Goal: Transaction & Acquisition: Purchase product/service

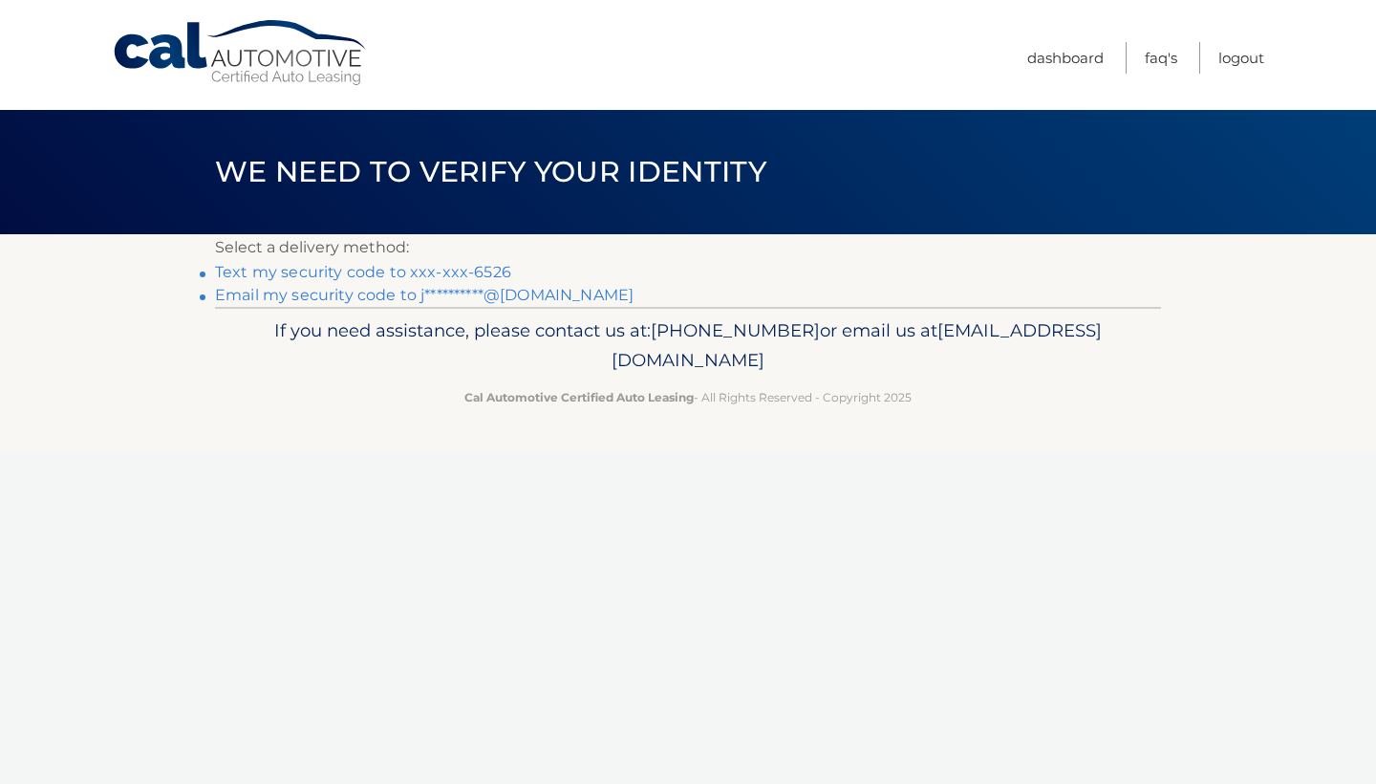
click at [430, 273] on link "Text my security code to xxx-xxx-6526" at bounding box center [363, 272] width 296 height 18
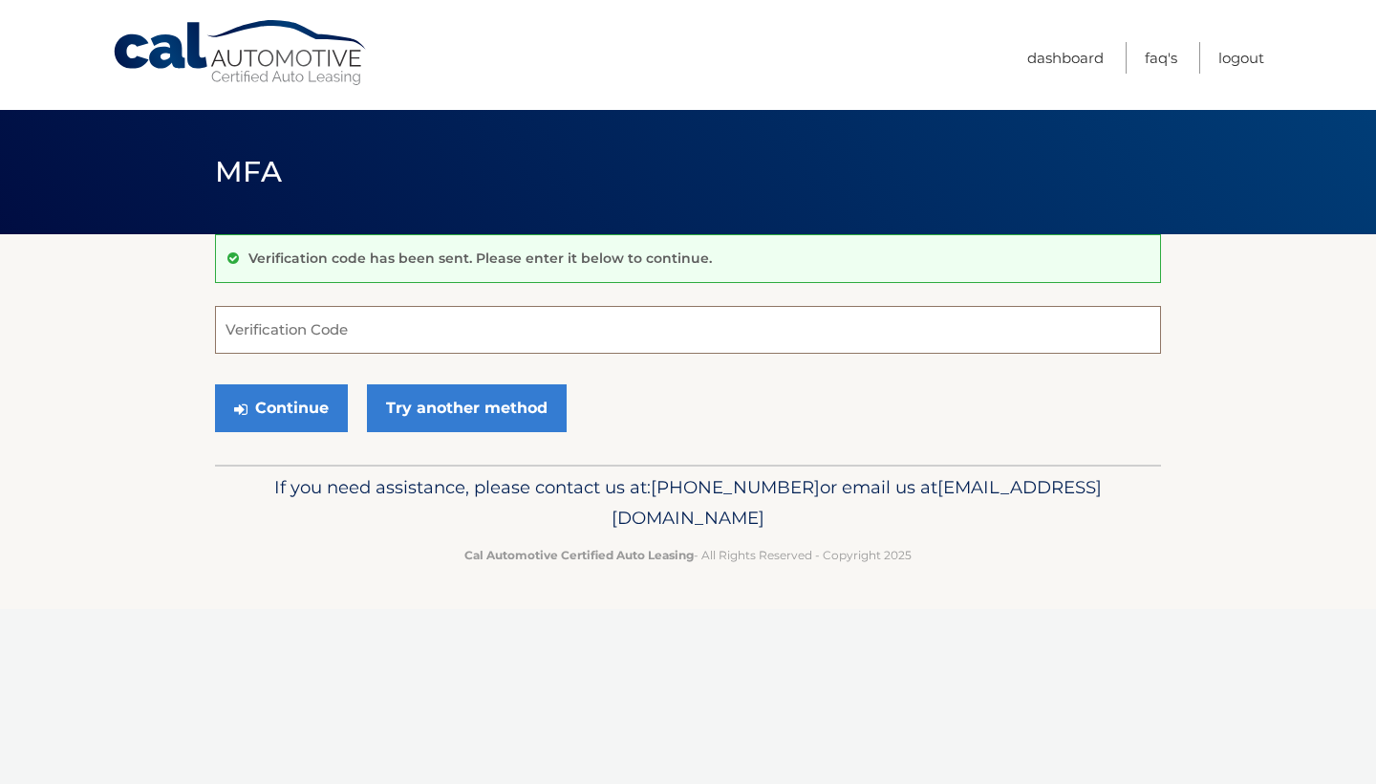
click at [407, 328] on input "Verification Code" at bounding box center [688, 330] width 946 height 48
type input "071289"
click at [322, 412] on button "Continue" at bounding box center [281, 408] width 133 height 48
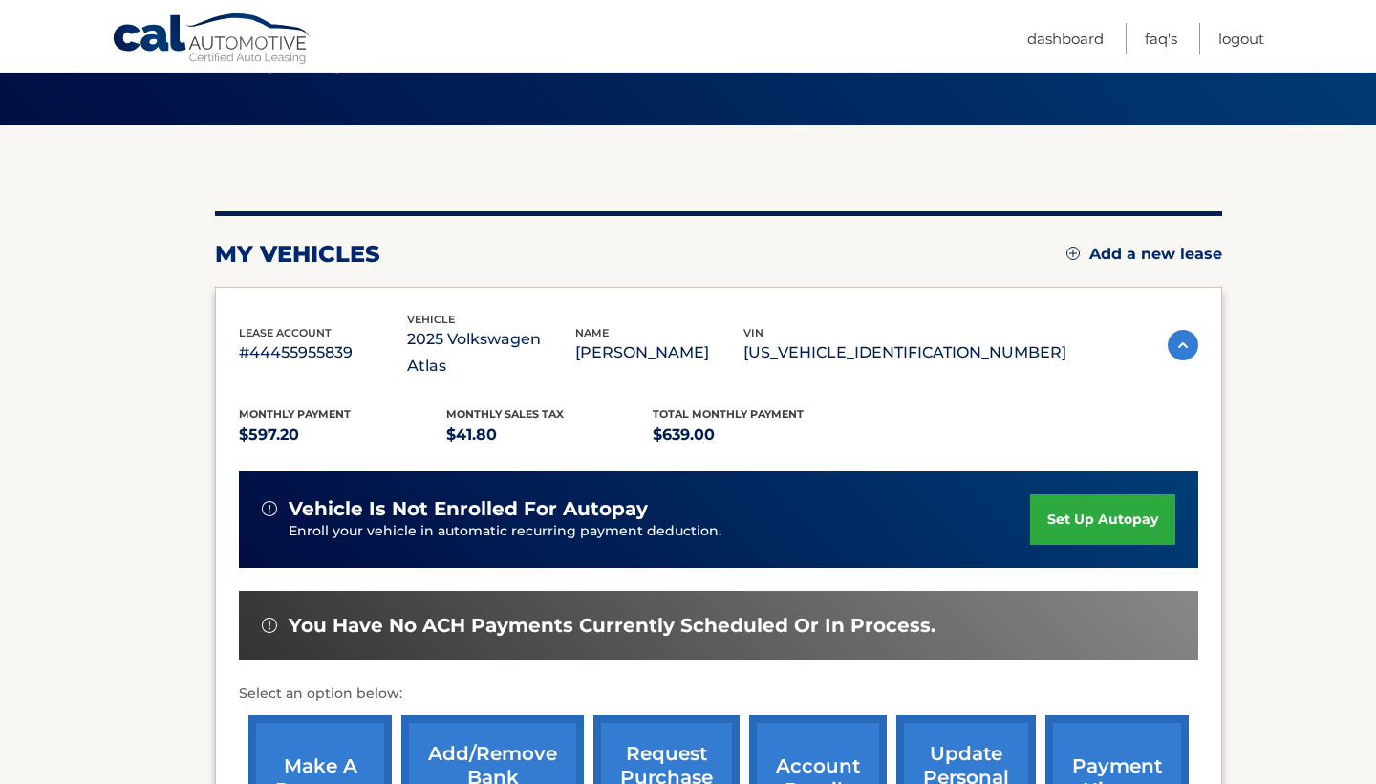
scroll to position [112, 0]
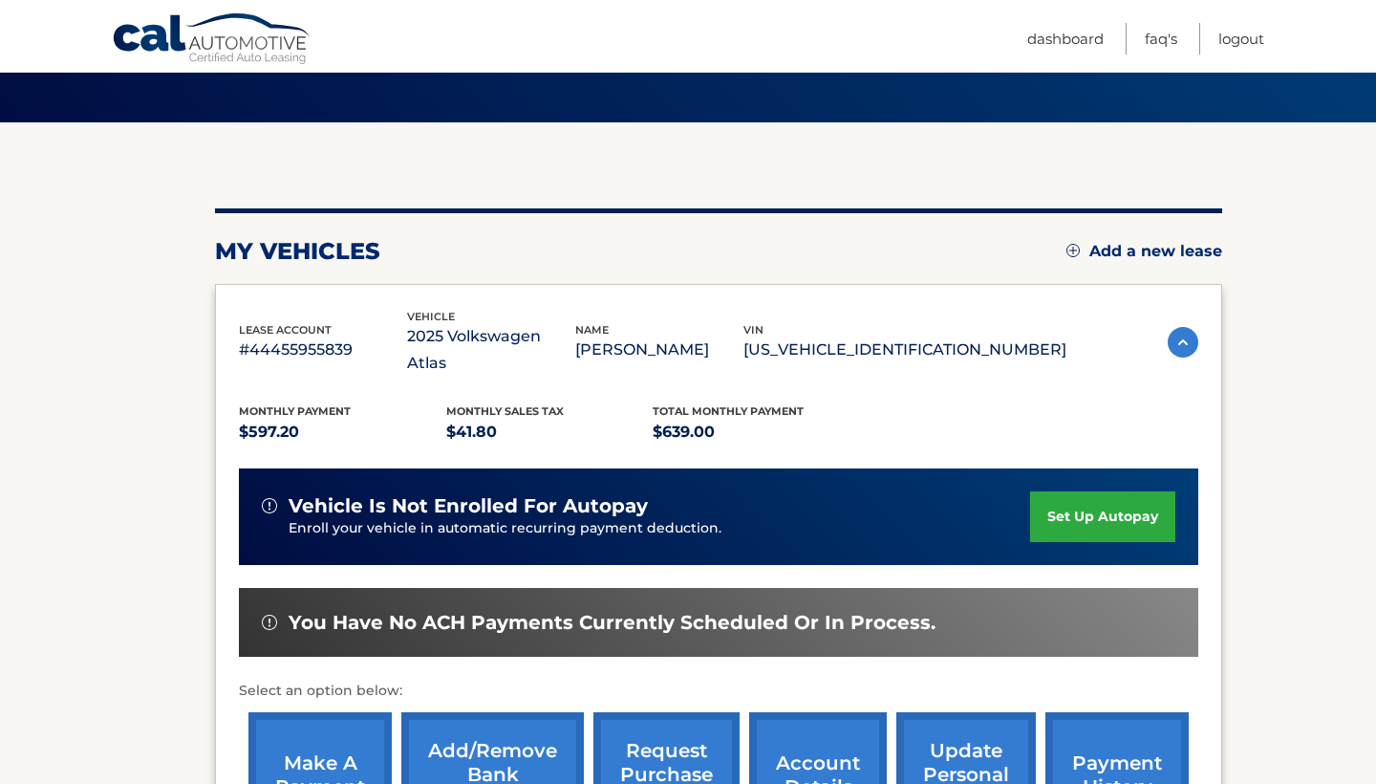
click at [1104, 492] on link "set up autopay" at bounding box center [1102, 516] width 145 height 51
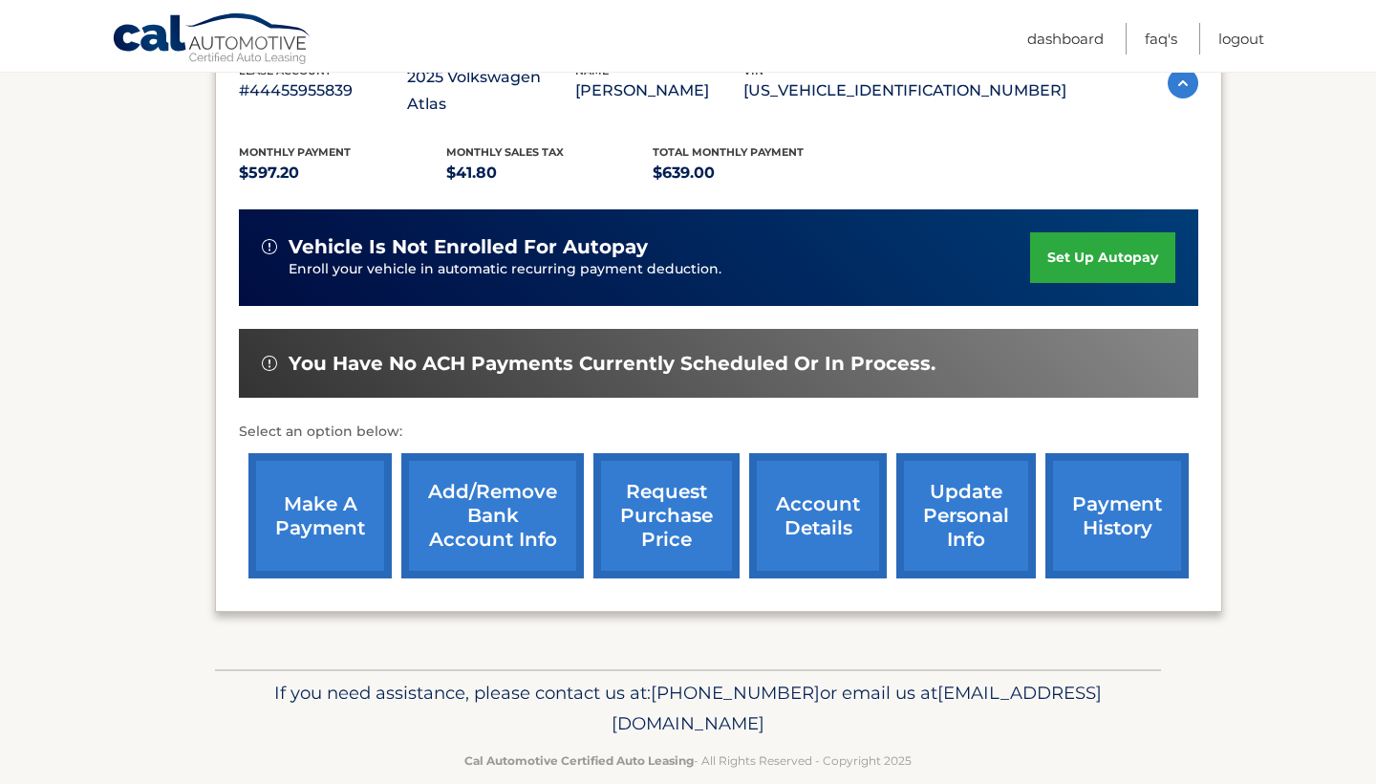
scroll to position [370, 0]
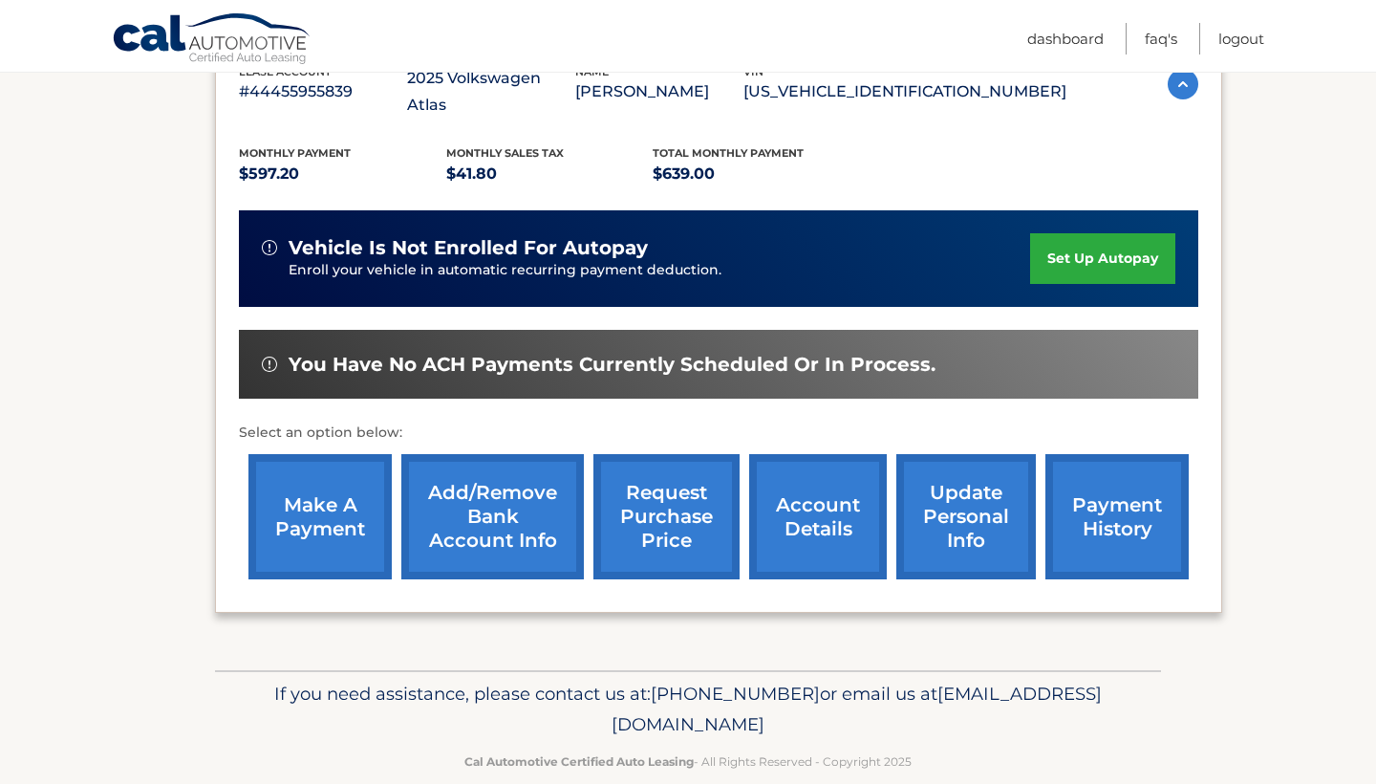
click at [304, 483] on link "make a payment" at bounding box center [319, 516] width 143 height 125
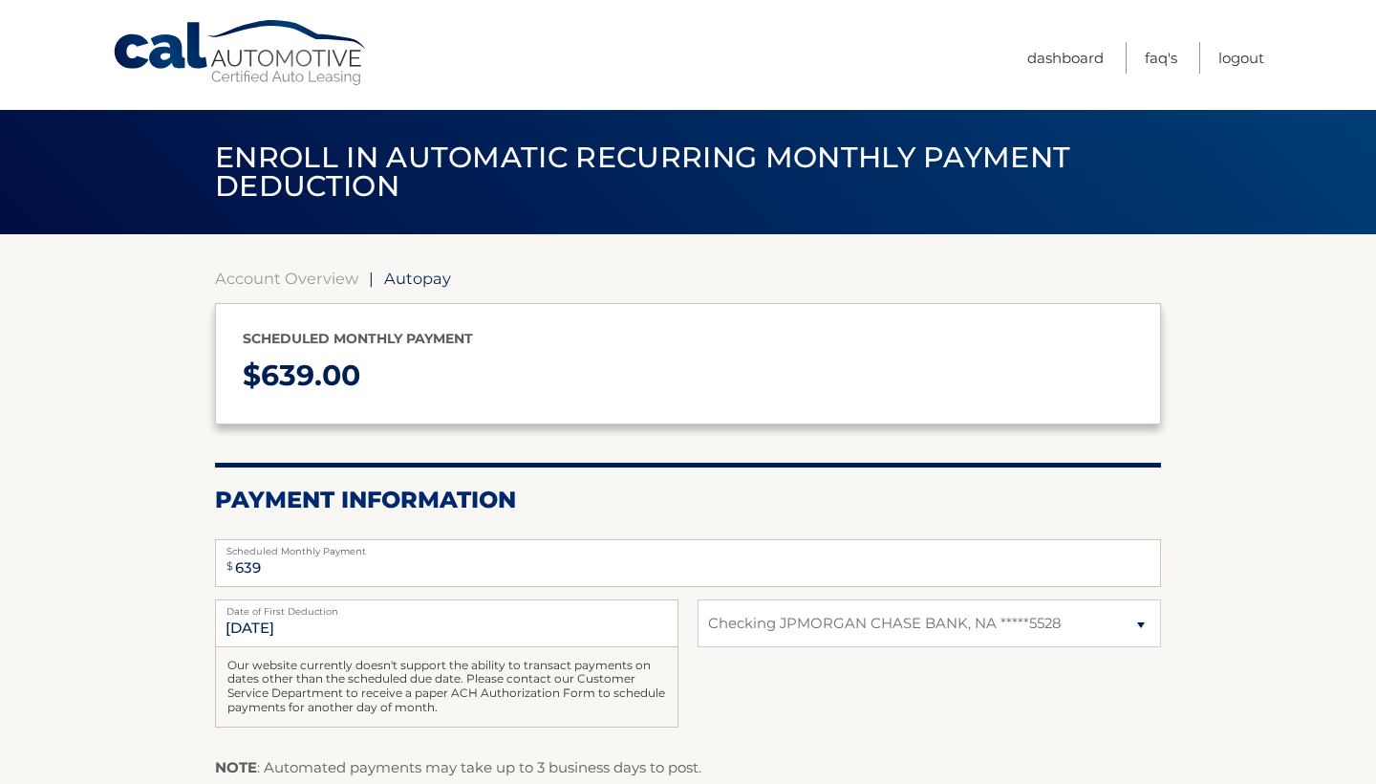
select select "YWQ1ZjJhNDYtZDRhZi00OTVmLTlhMWUtYTdlMzA5YWMwMmQ4"
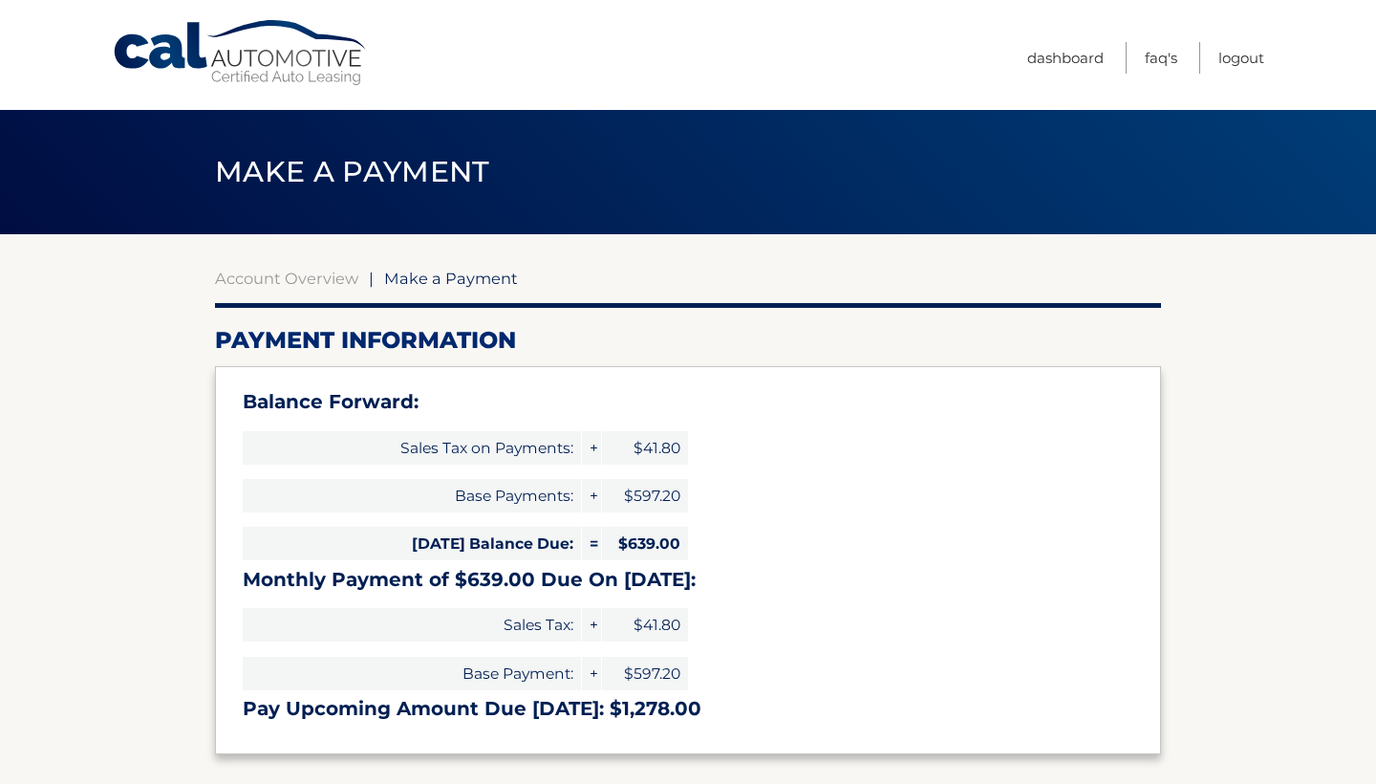
select select "YWQ1ZjJhNDYtZDRhZi00OTVmLTlhMWUtYTdlMzA5YWMwMmQ4"
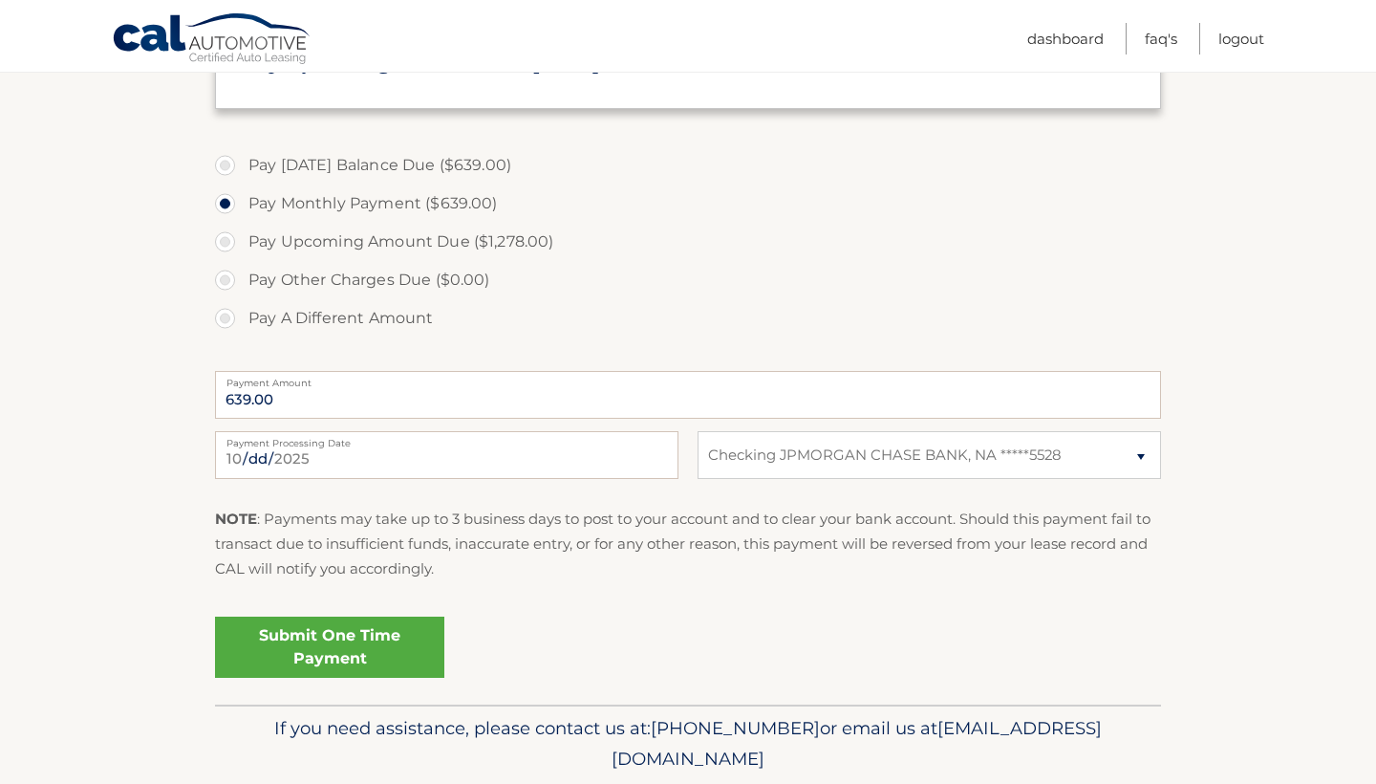
scroll to position [652, 0]
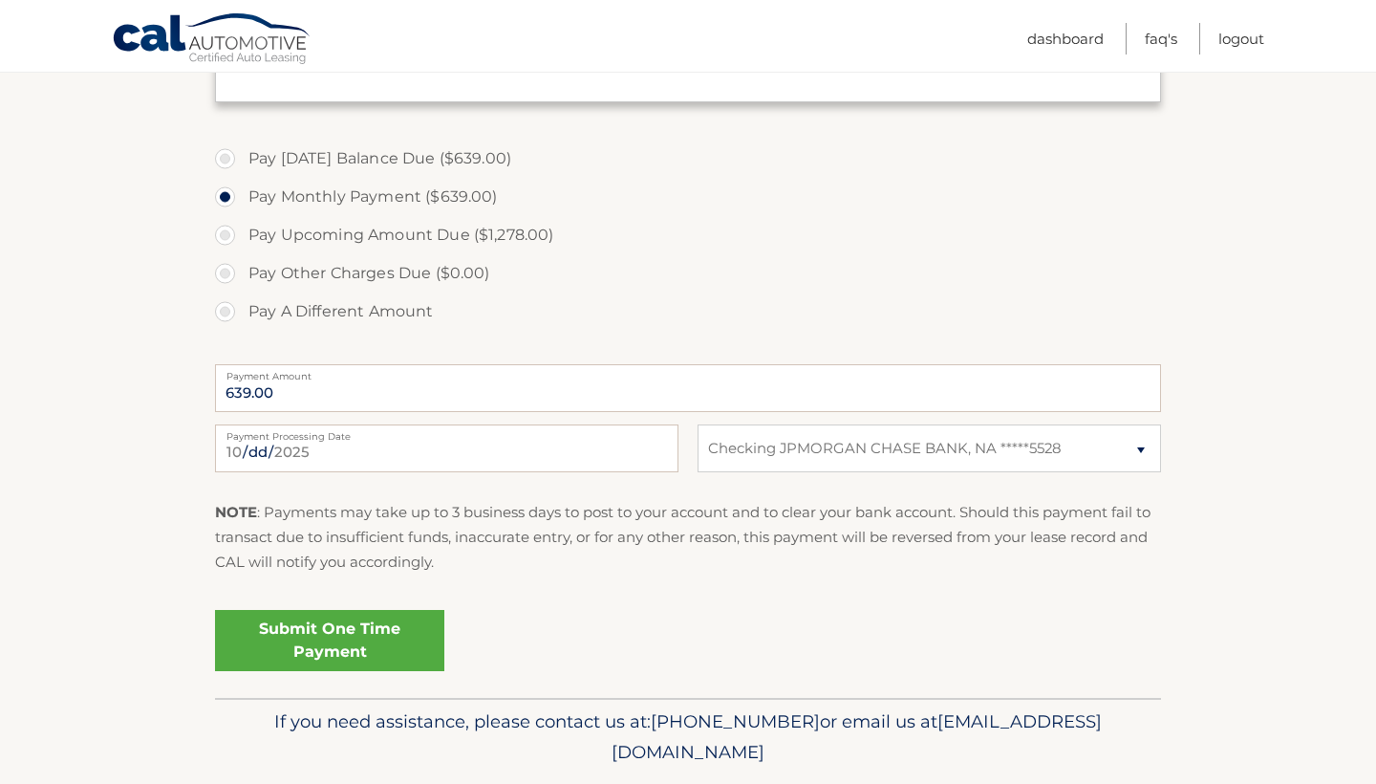
click at [362, 631] on link "Submit One Time Payment" at bounding box center [329, 640] width 229 height 61
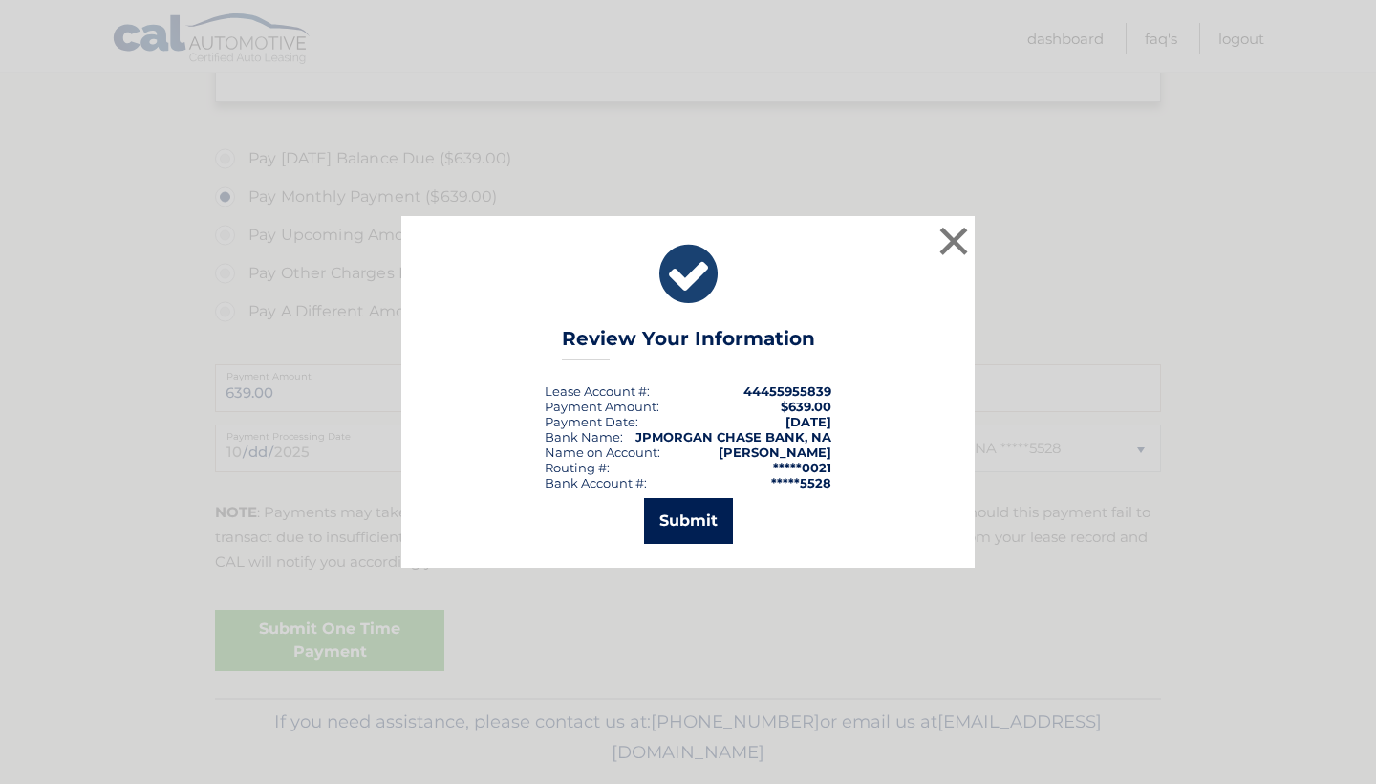
click at [694, 526] on button "Submit" at bounding box center [688, 521] width 89 height 46
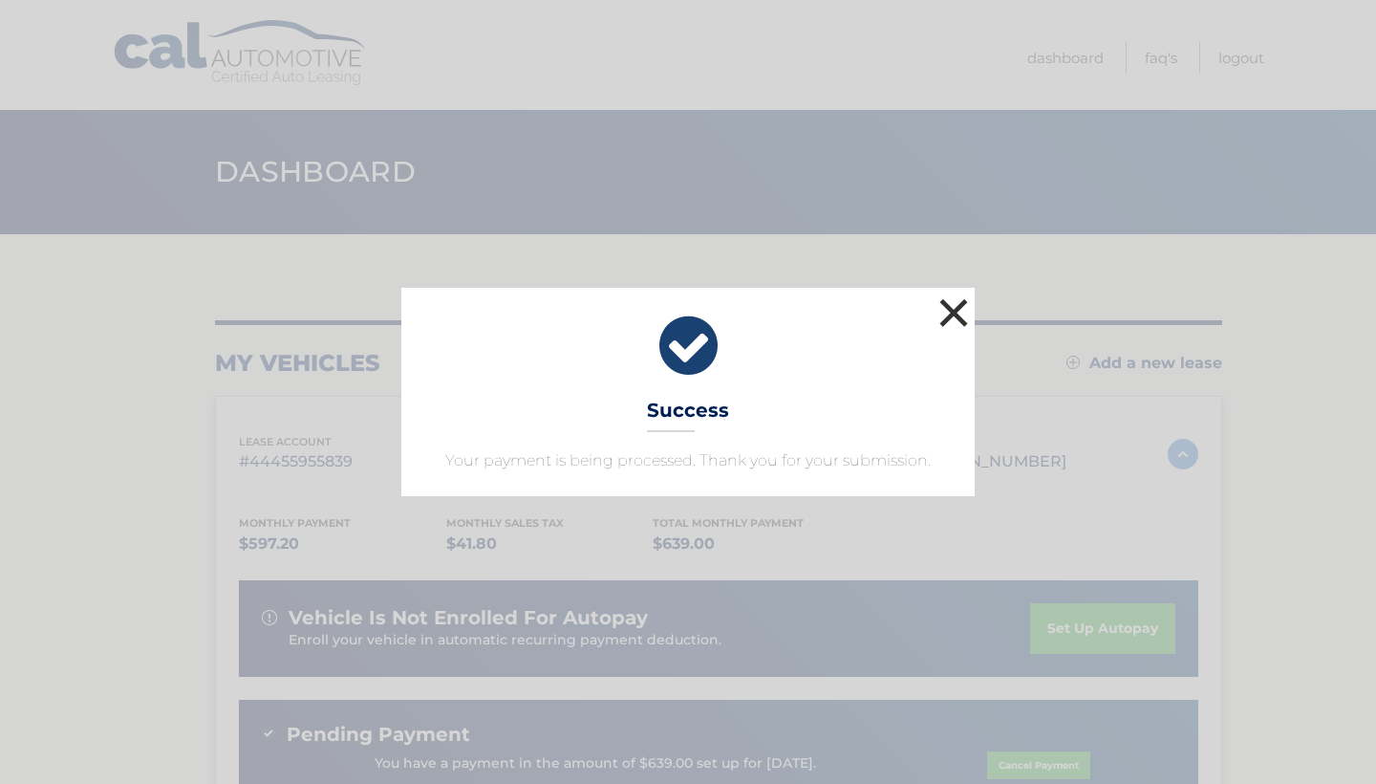
click at [957, 311] on button "×" at bounding box center [953, 312] width 38 height 38
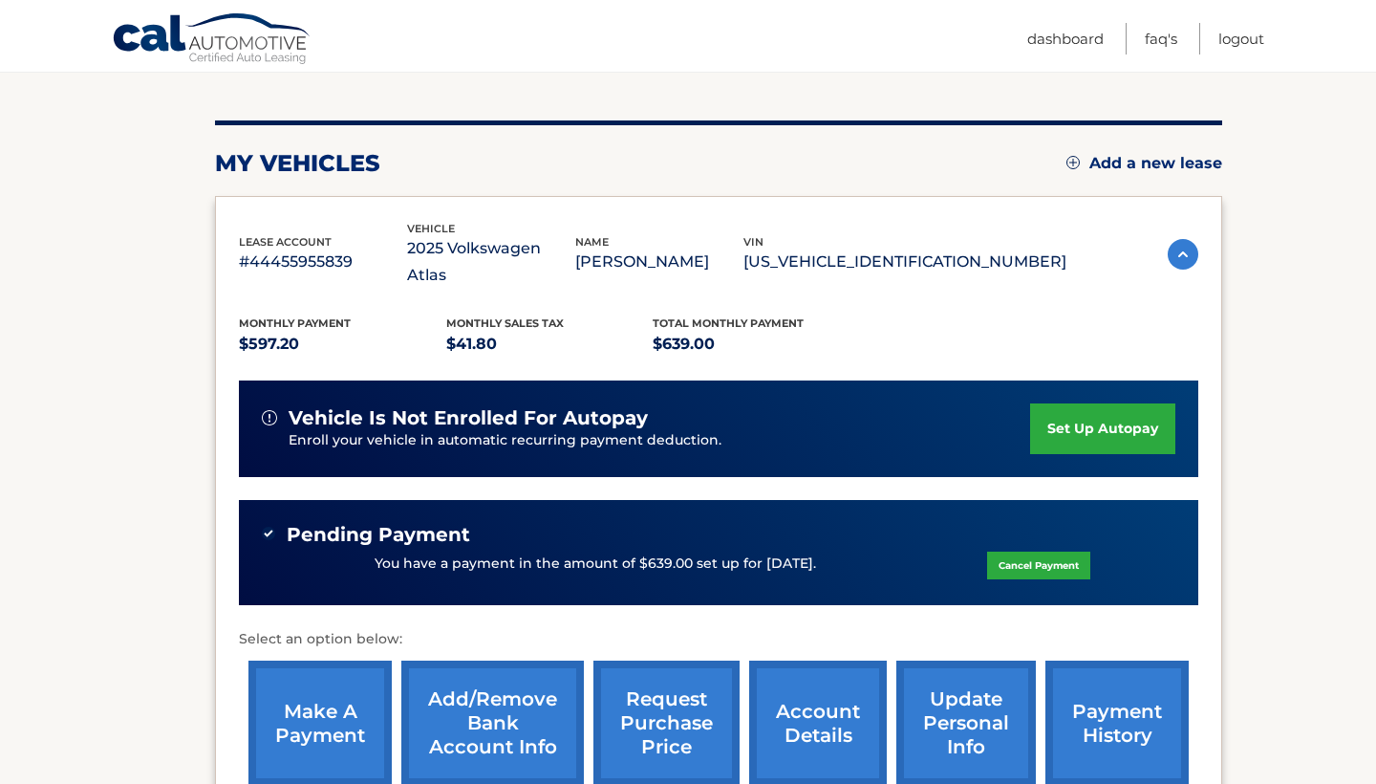
scroll to position [223, 0]
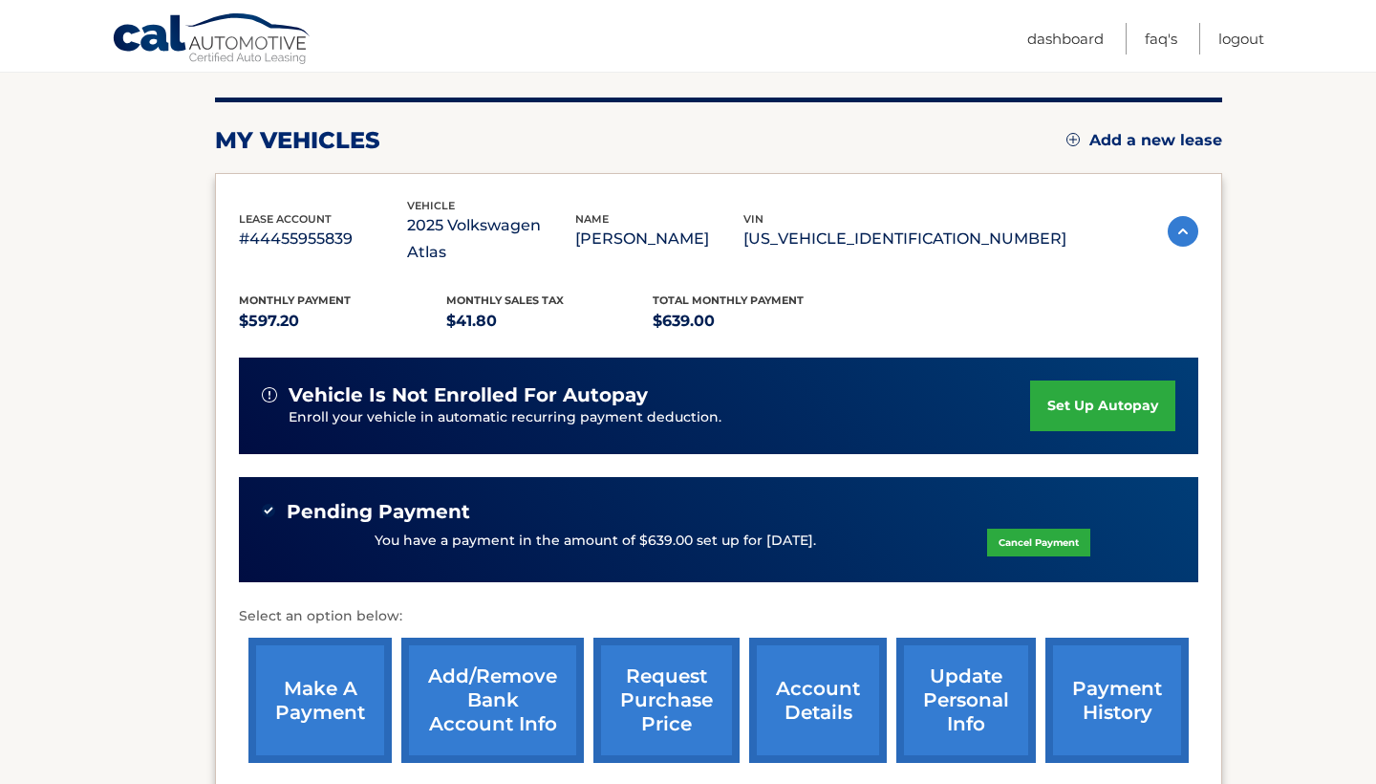
click at [805, 651] on link "account details" at bounding box center [818, 699] width 138 height 125
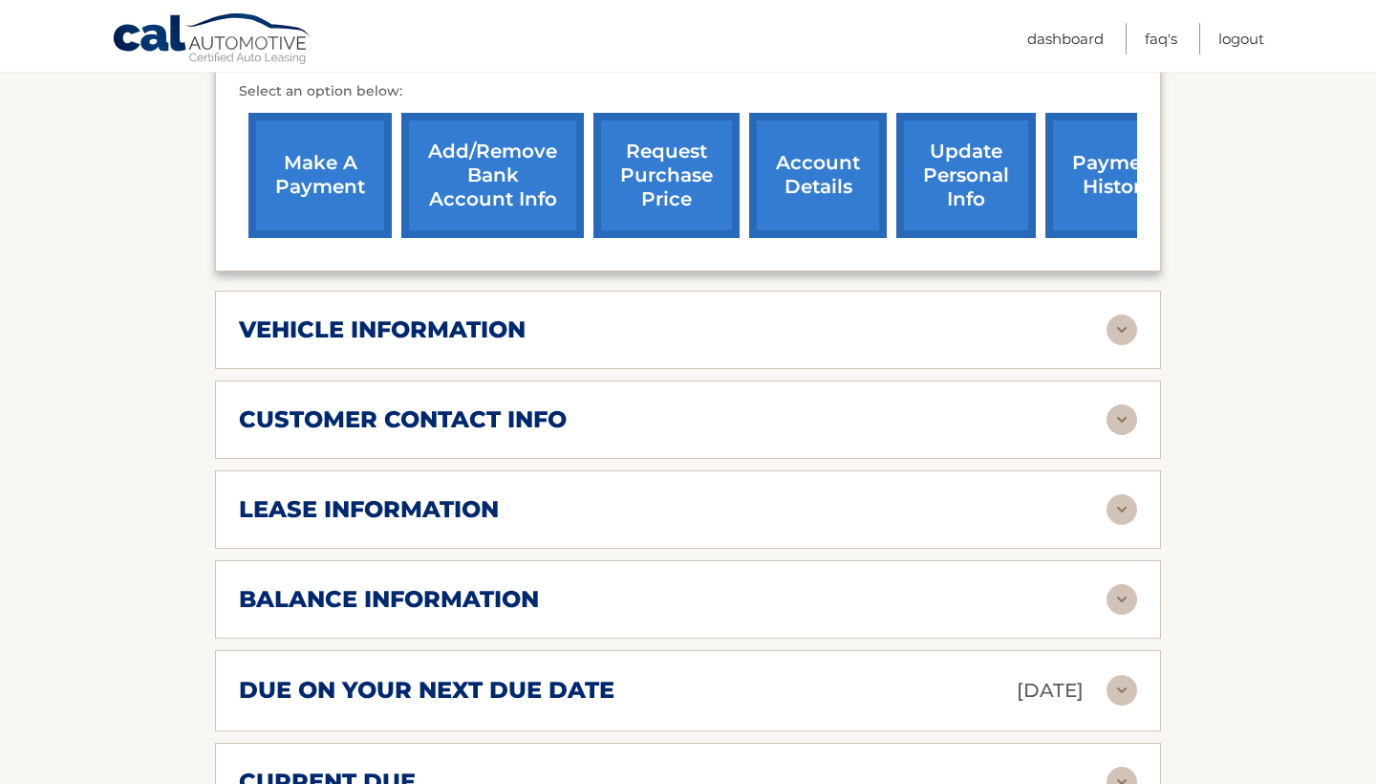
scroll to position [785, 0]
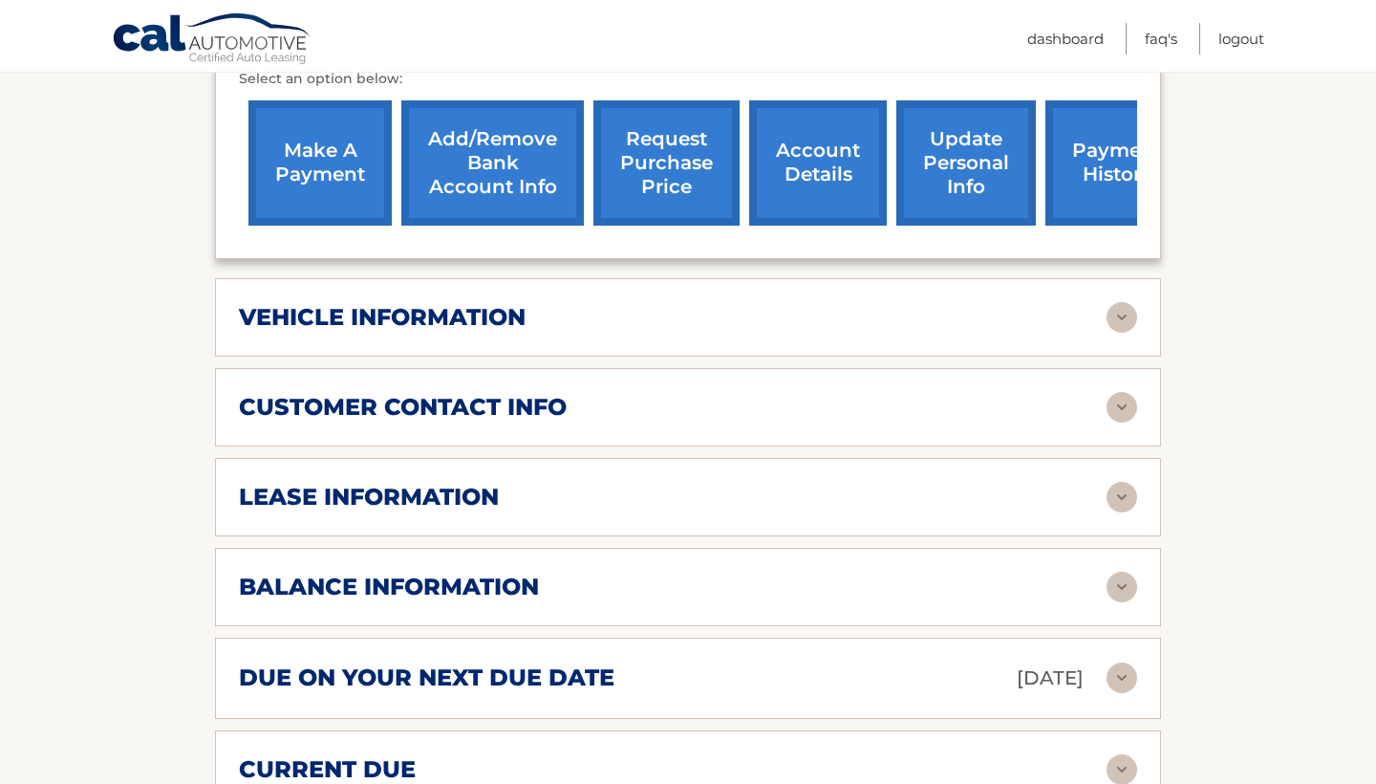
click at [1127, 302] on img at bounding box center [1121, 317] width 31 height 31
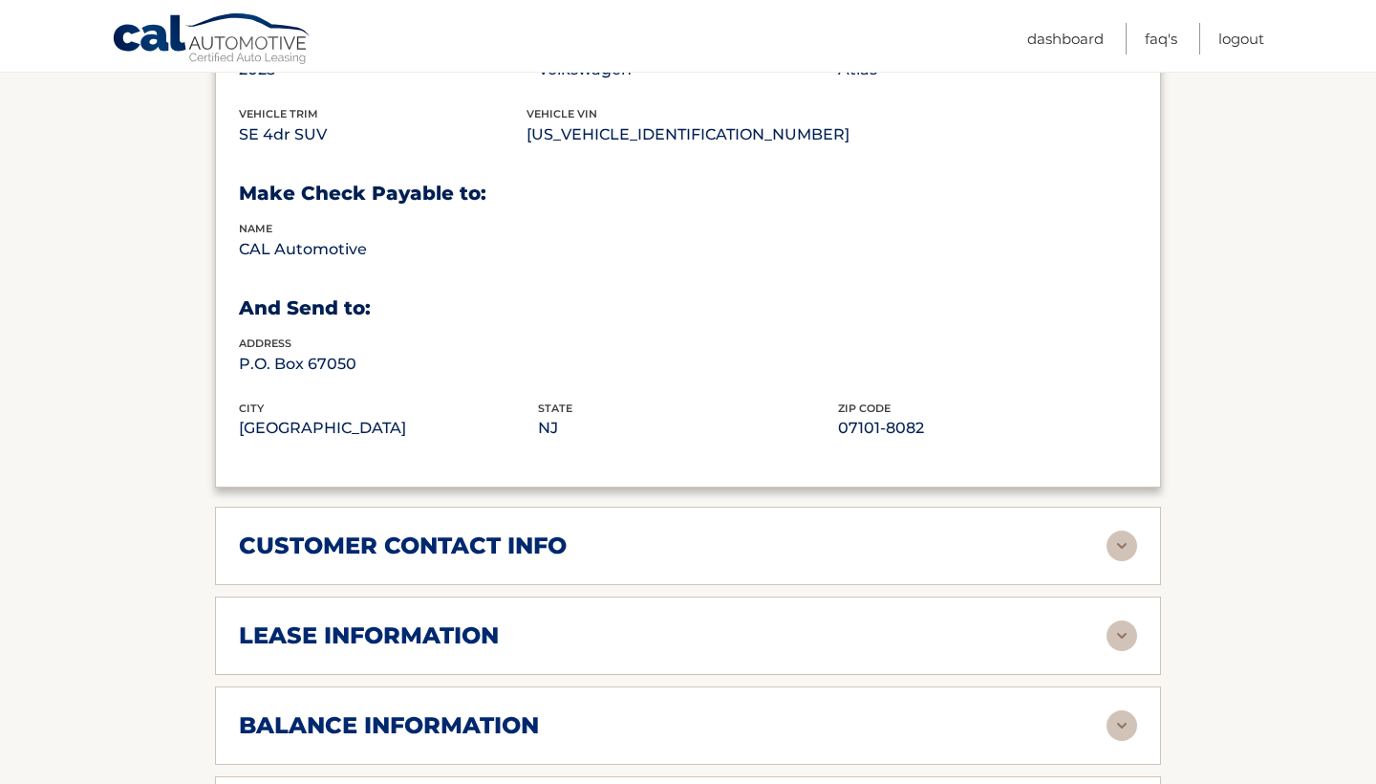
scroll to position [1120, 0]
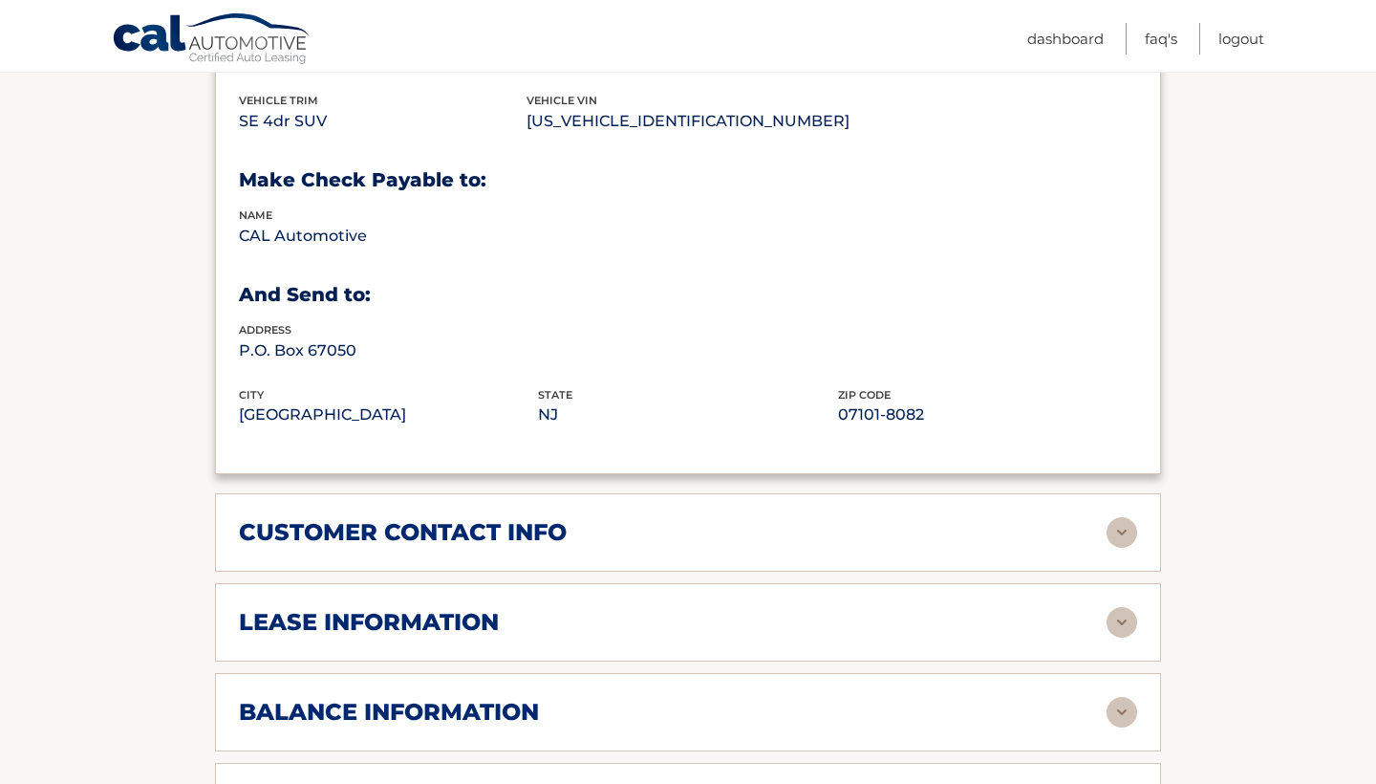
click at [1118, 517] on img at bounding box center [1121, 532] width 31 height 31
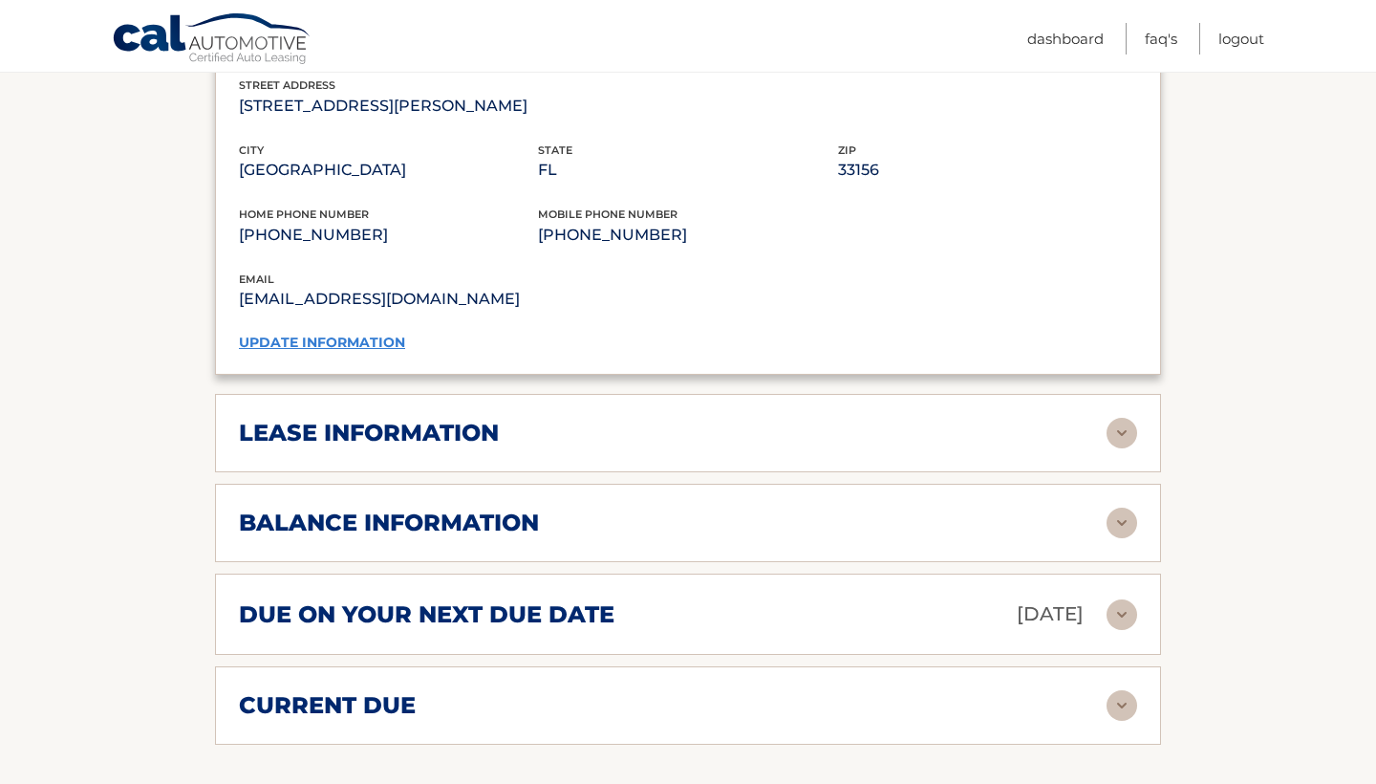
scroll to position [1688, 0]
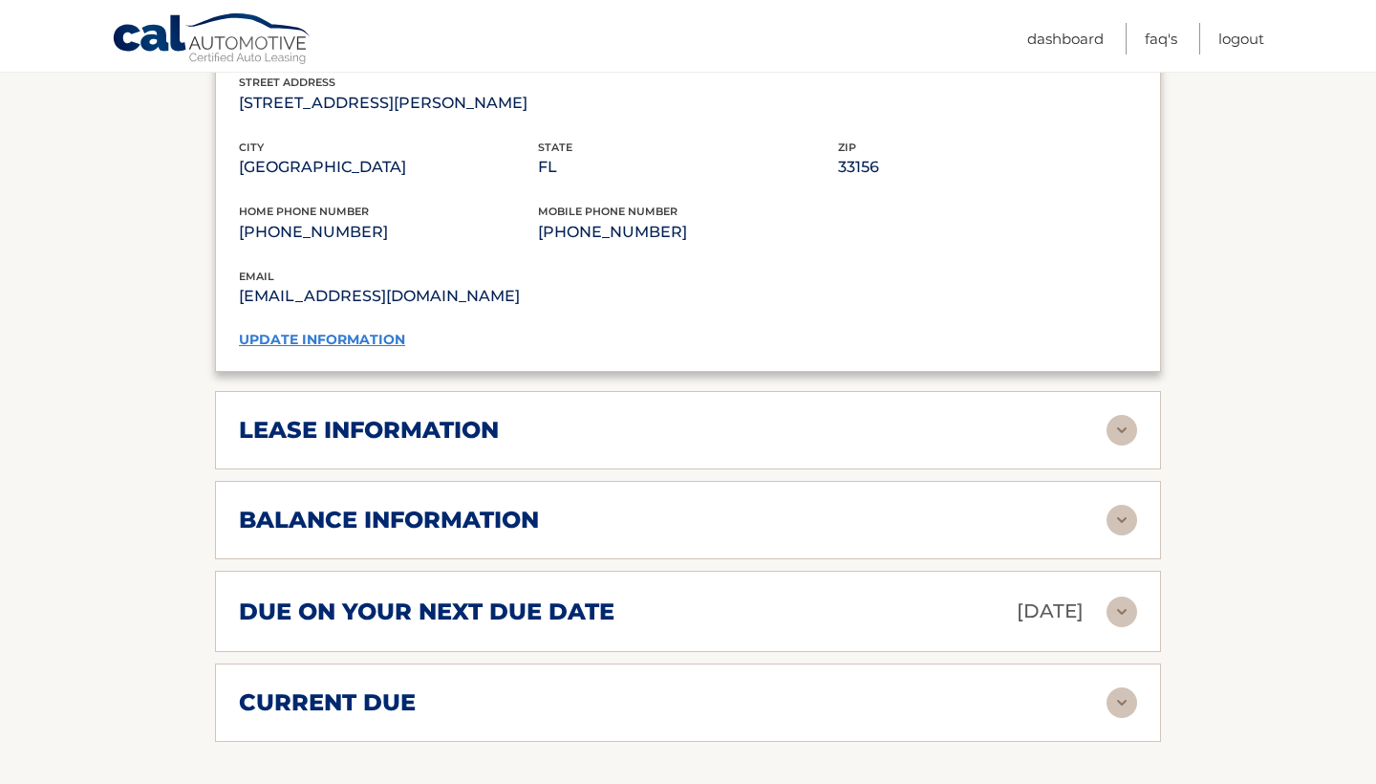
click at [1117, 415] on img at bounding box center [1121, 430] width 31 height 31
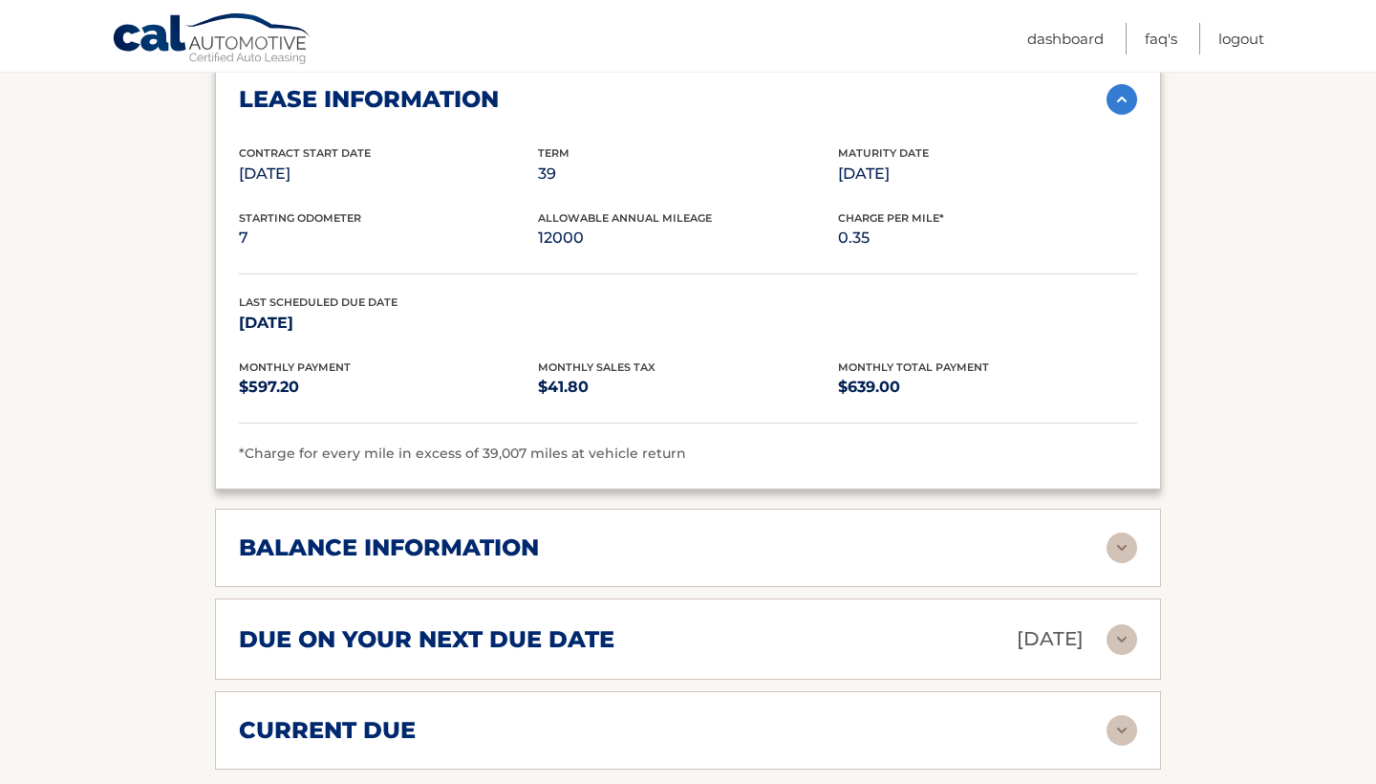
scroll to position [2065, 0]
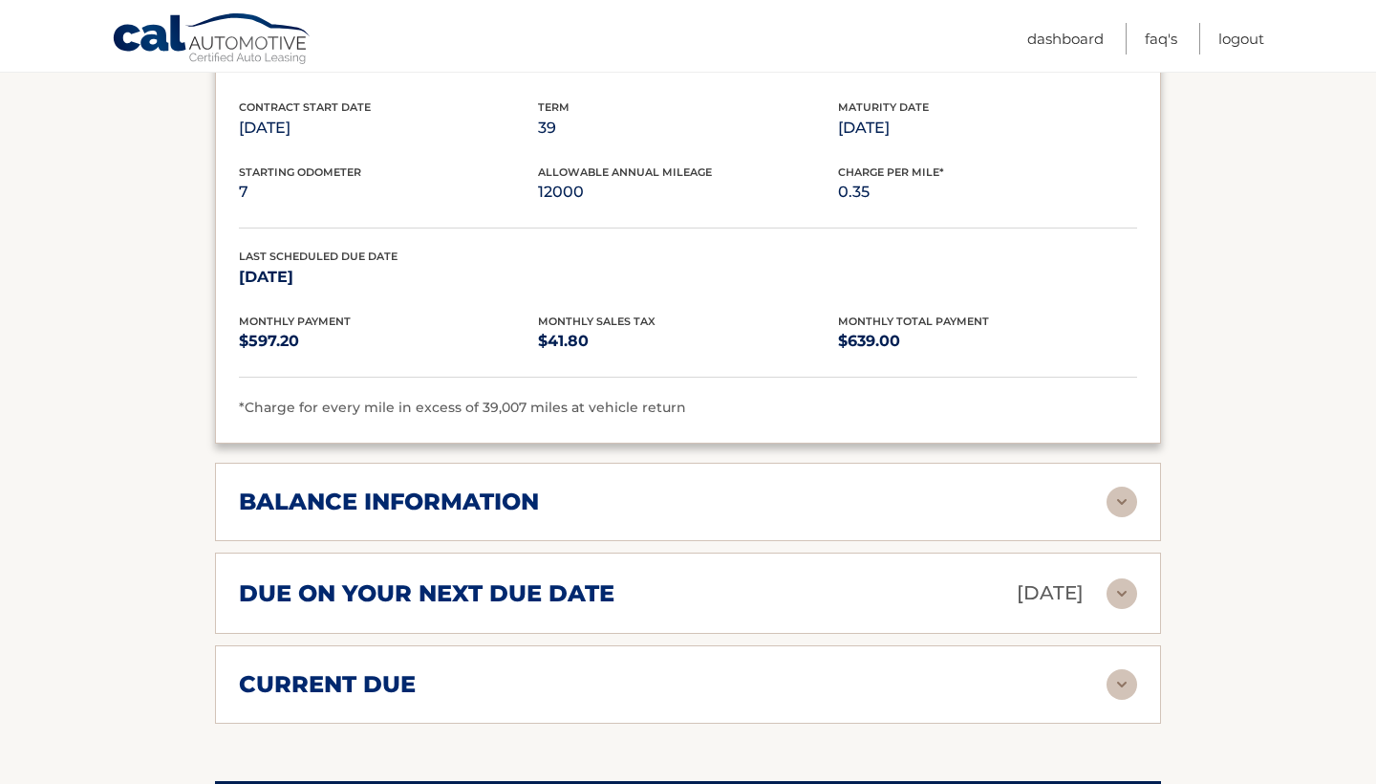
click at [1136, 486] on img at bounding box center [1121, 501] width 31 height 31
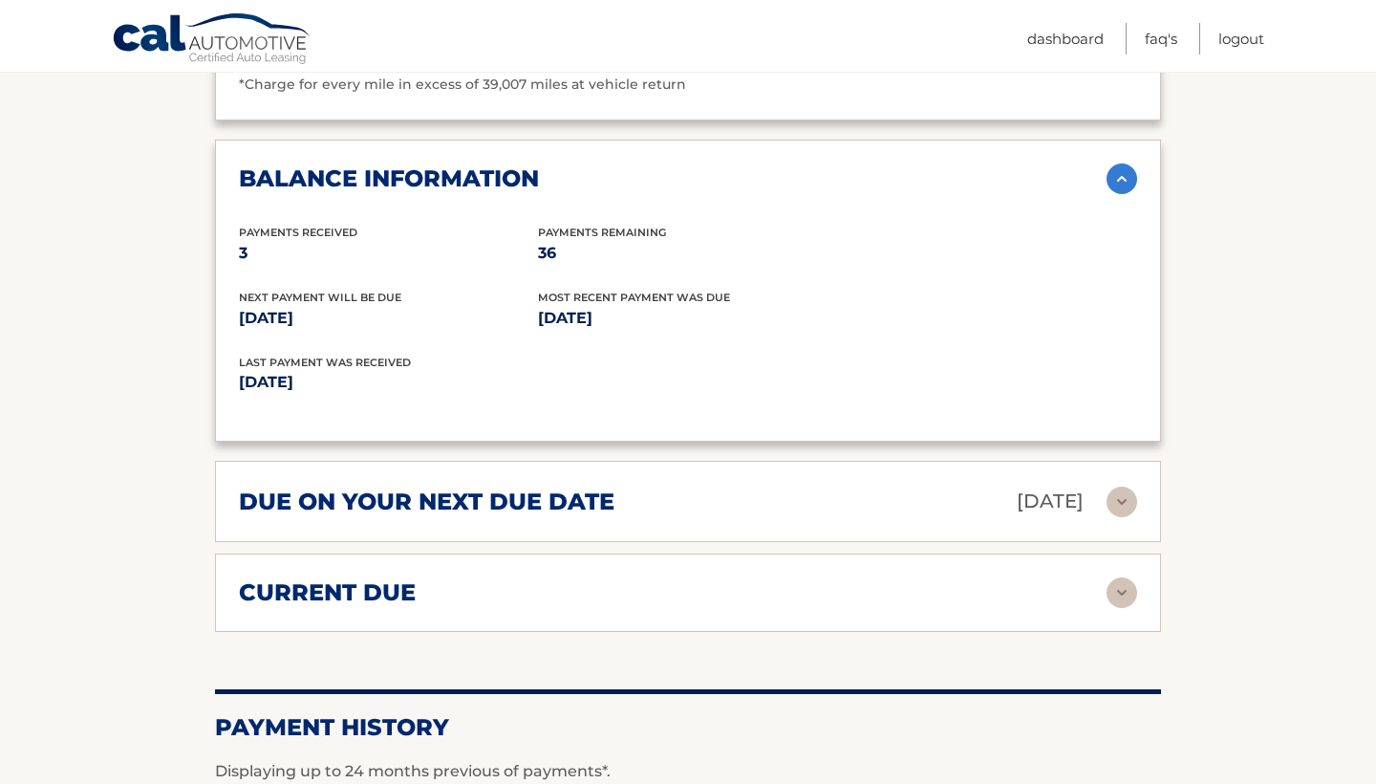
scroll to position [2389, 0]
click at [1110, 485] on img at bounding box center [1121, 500] width 31 height 31
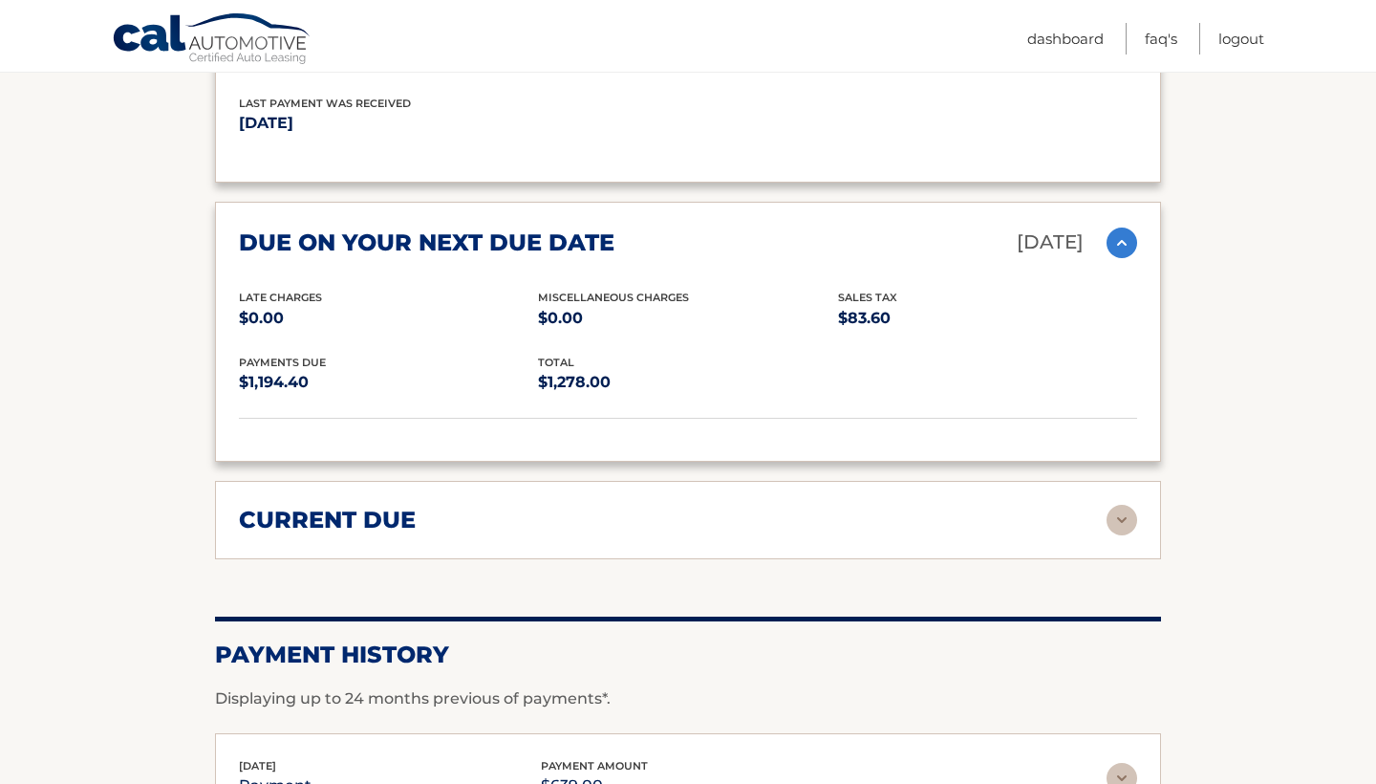
scroll to position [2648, 0]
click at [1118, 504] on img at bounding box center [1121, 519] width 31 height 31
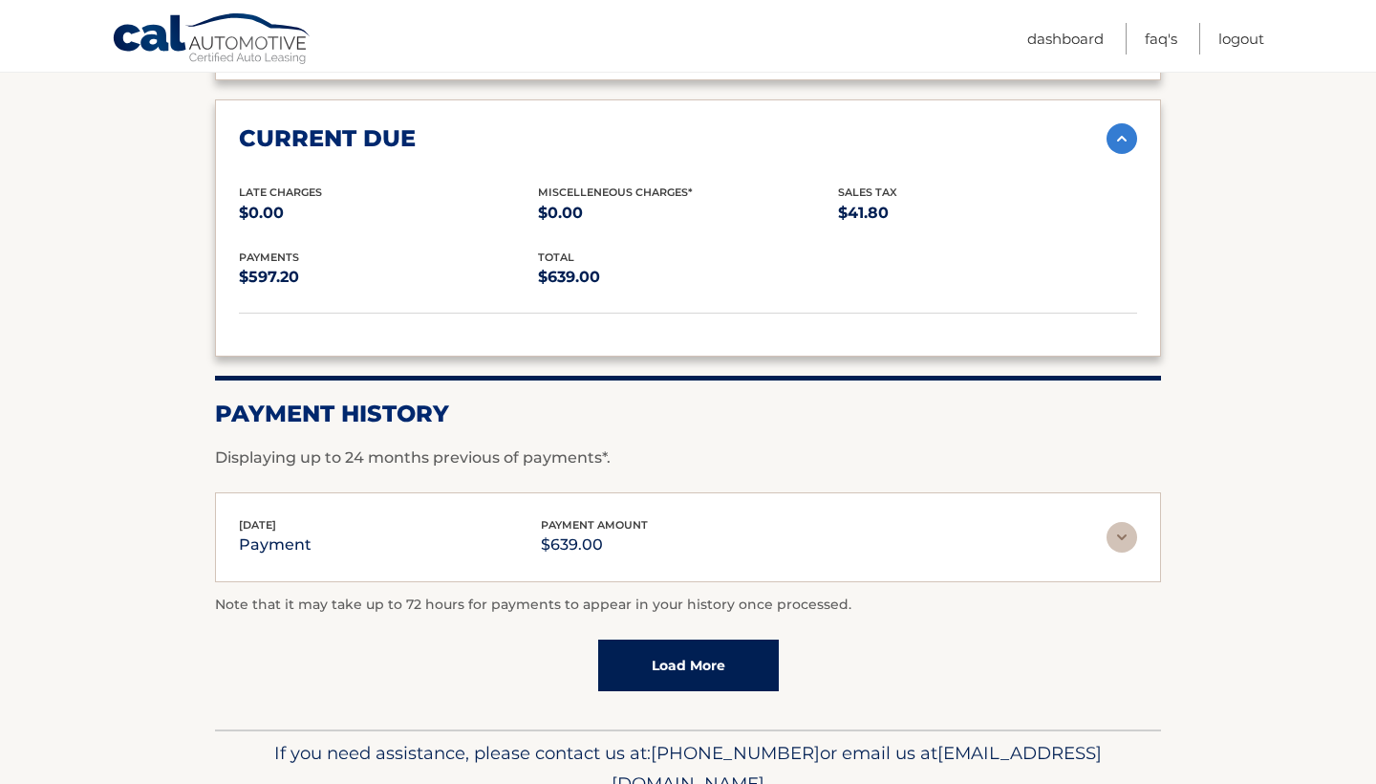
scroll to position [3032, 0]
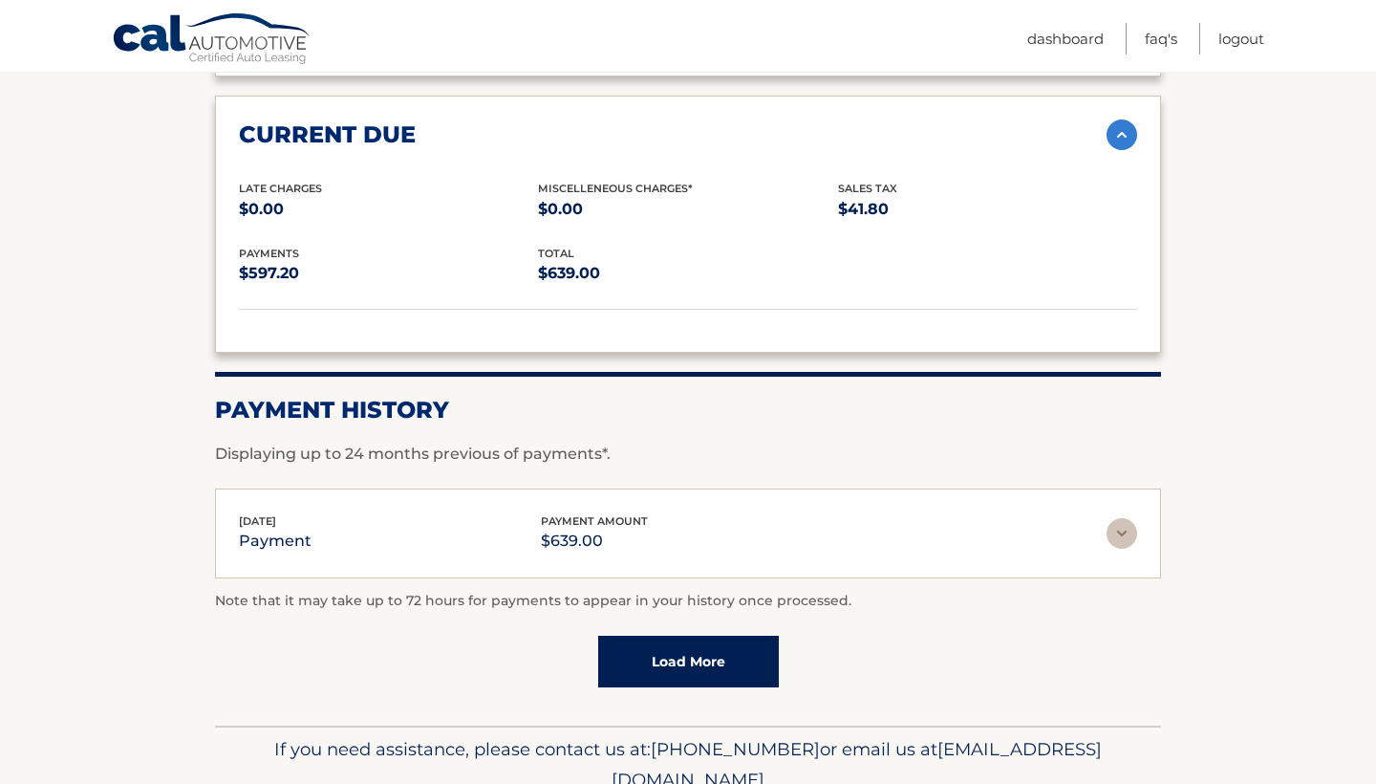
click at [1112, 518] on img at bounding box center [1121, 533] width 31 height 31
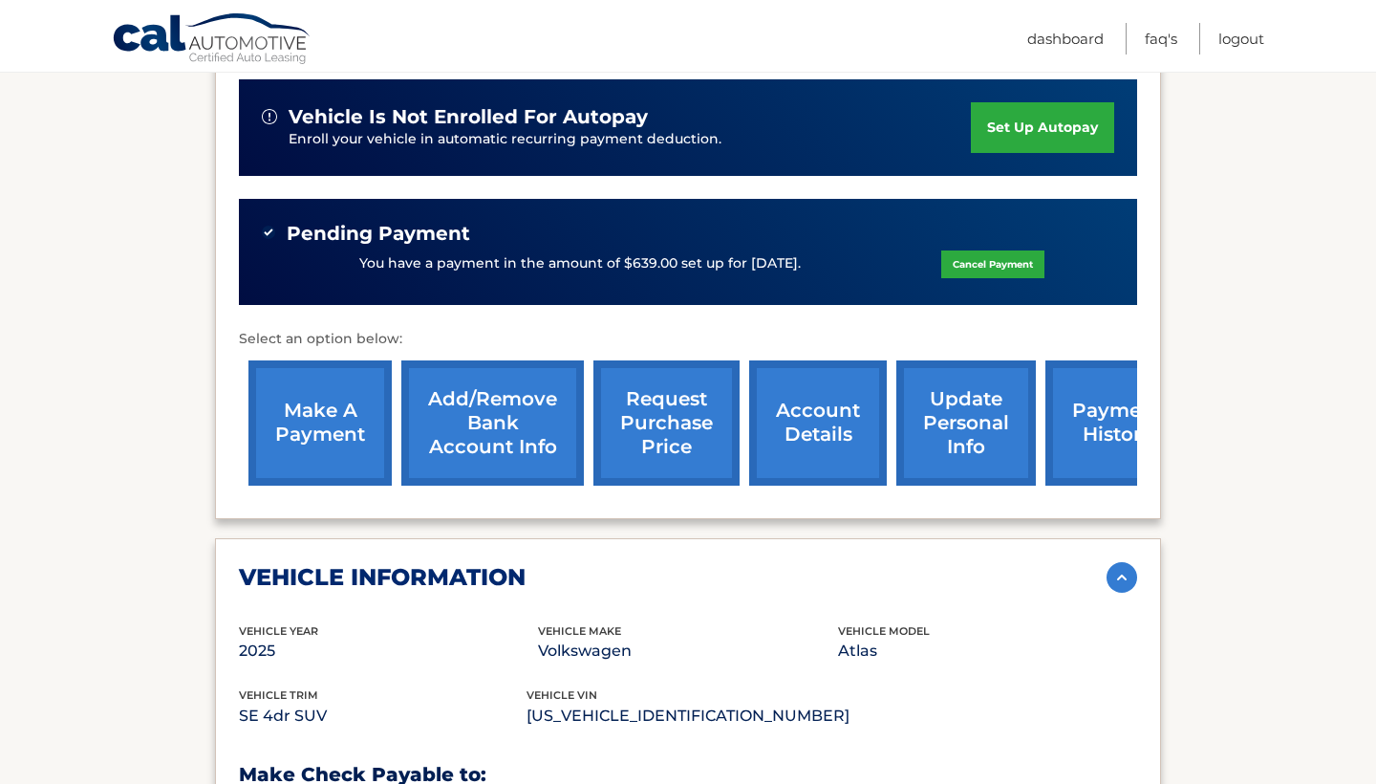
scroll to position [522, 0]
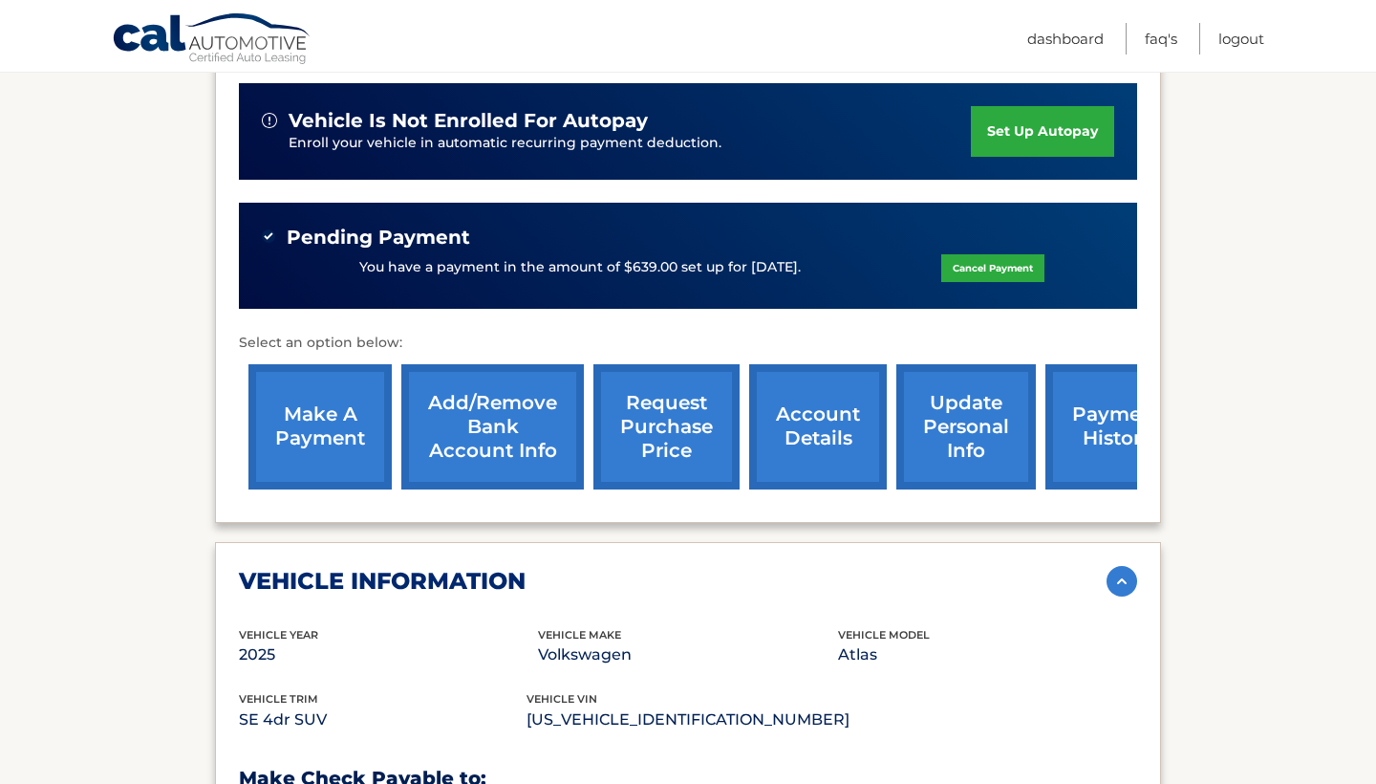
click at [1081, 392] on link "payment history" at bounding box center [1116, 426] width 143 height 125
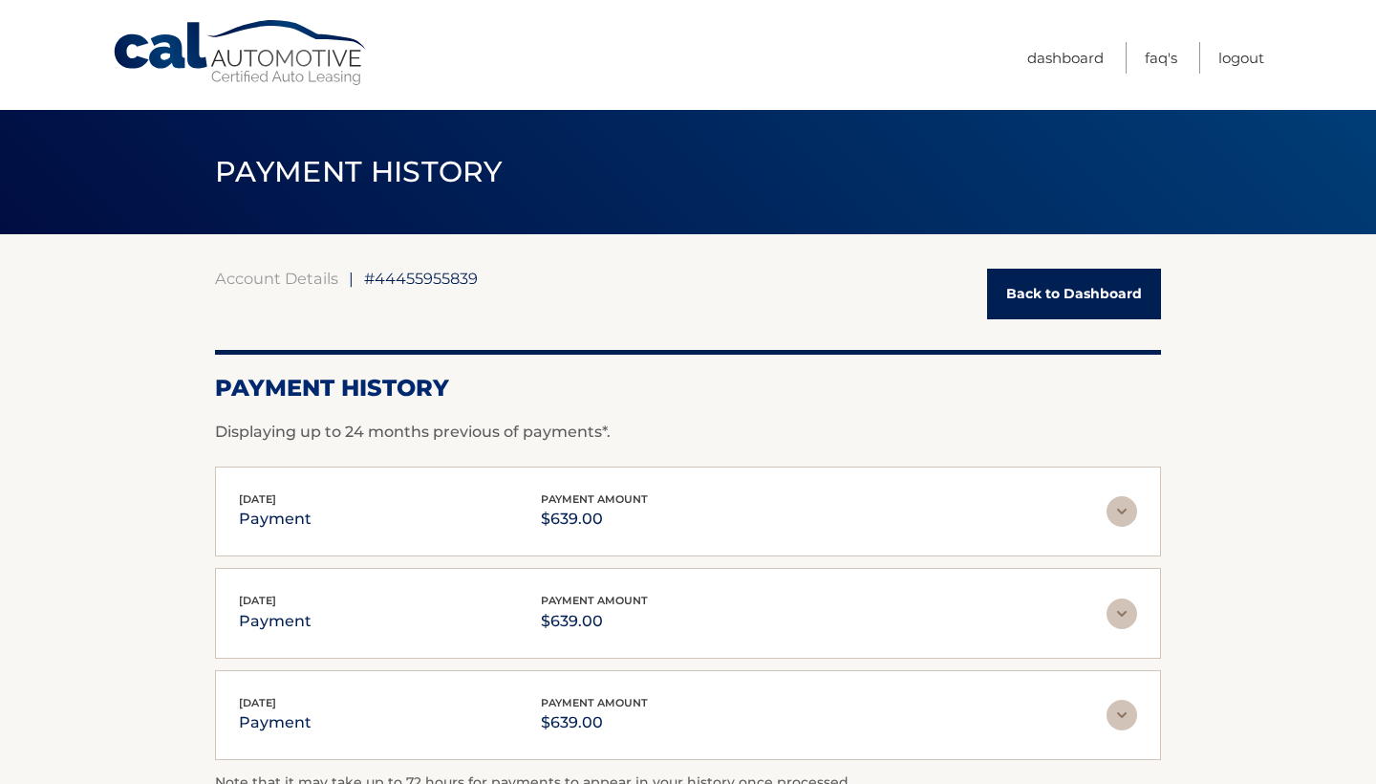
click at [1069, 283] on link "Back to Dashboard" at bounding box center [1074, 293] width 174 height 51
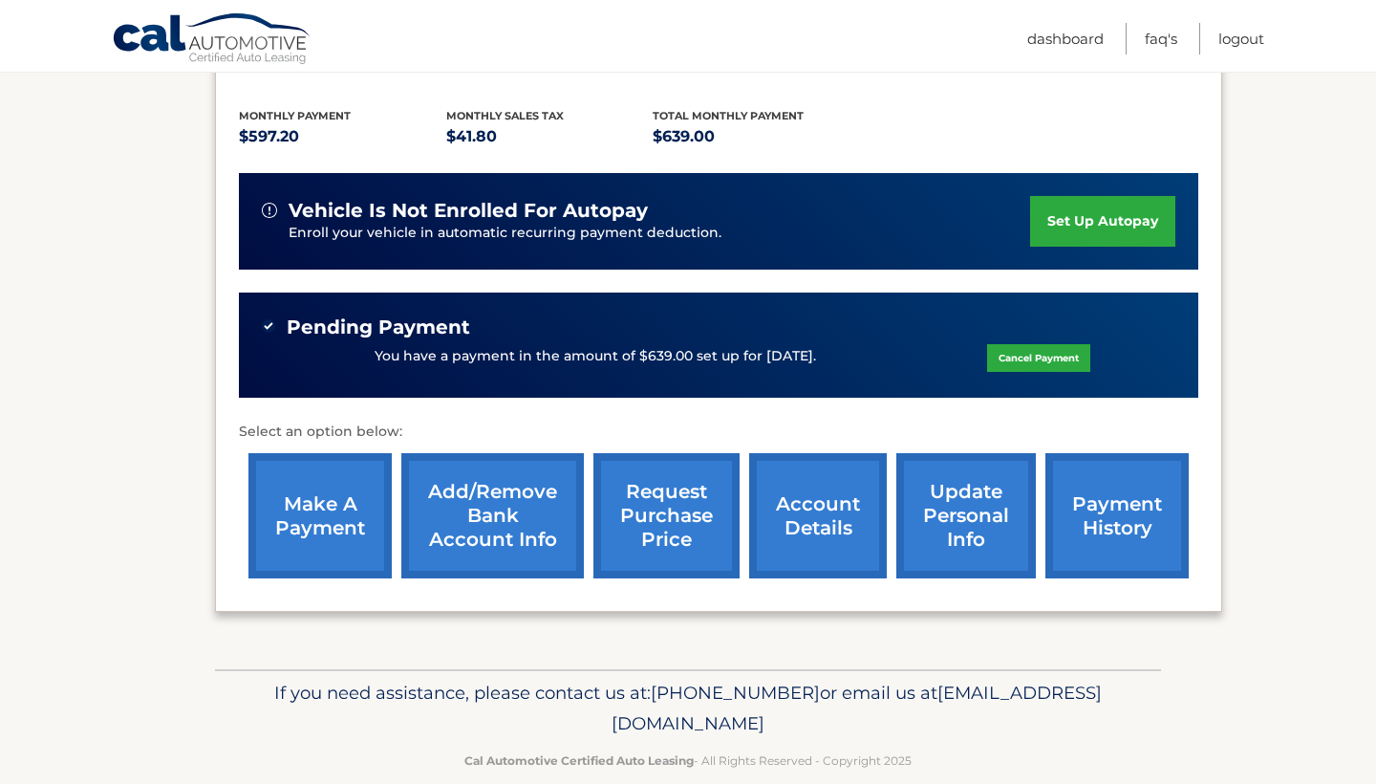
scroll to position [405, 0]
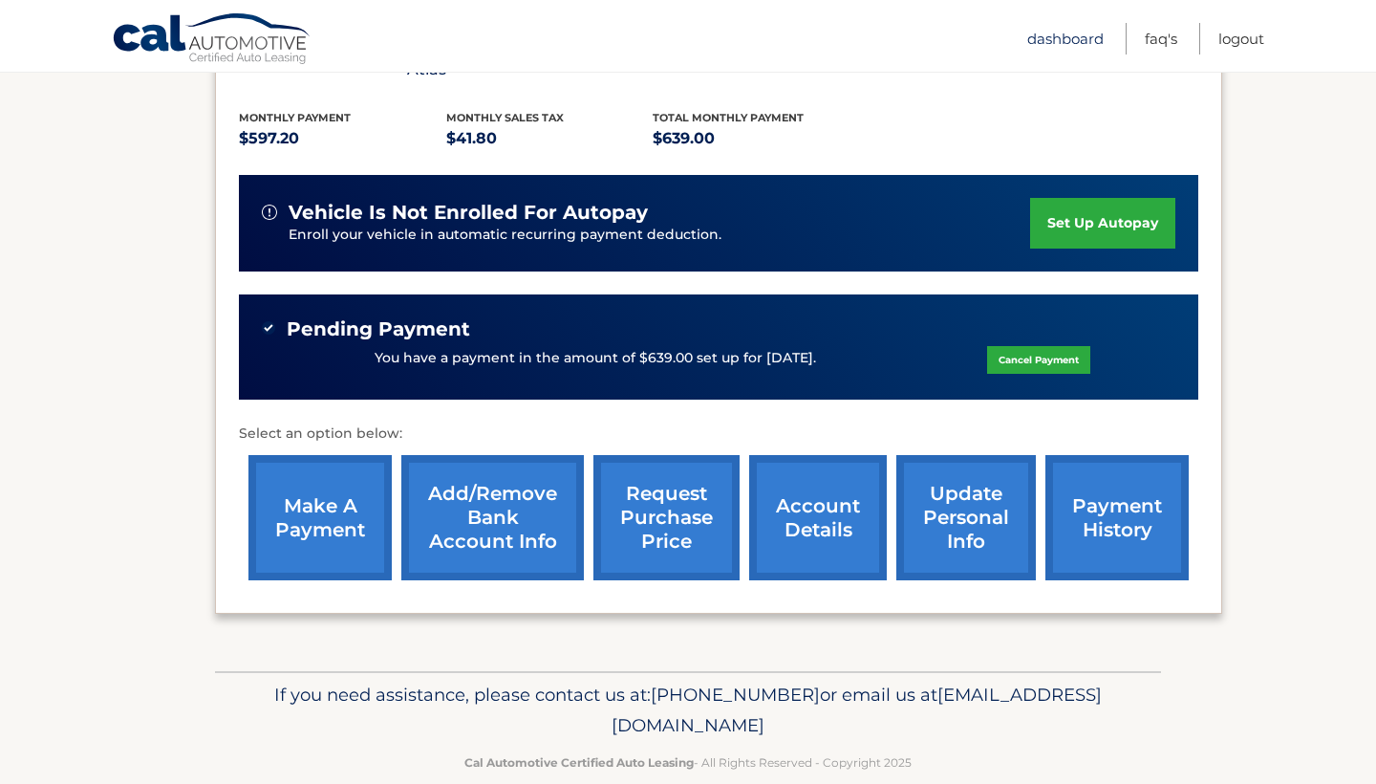
click at [1042, 42] on link "Dashboard" at bounding box center [1065, 39] width 76 height 32
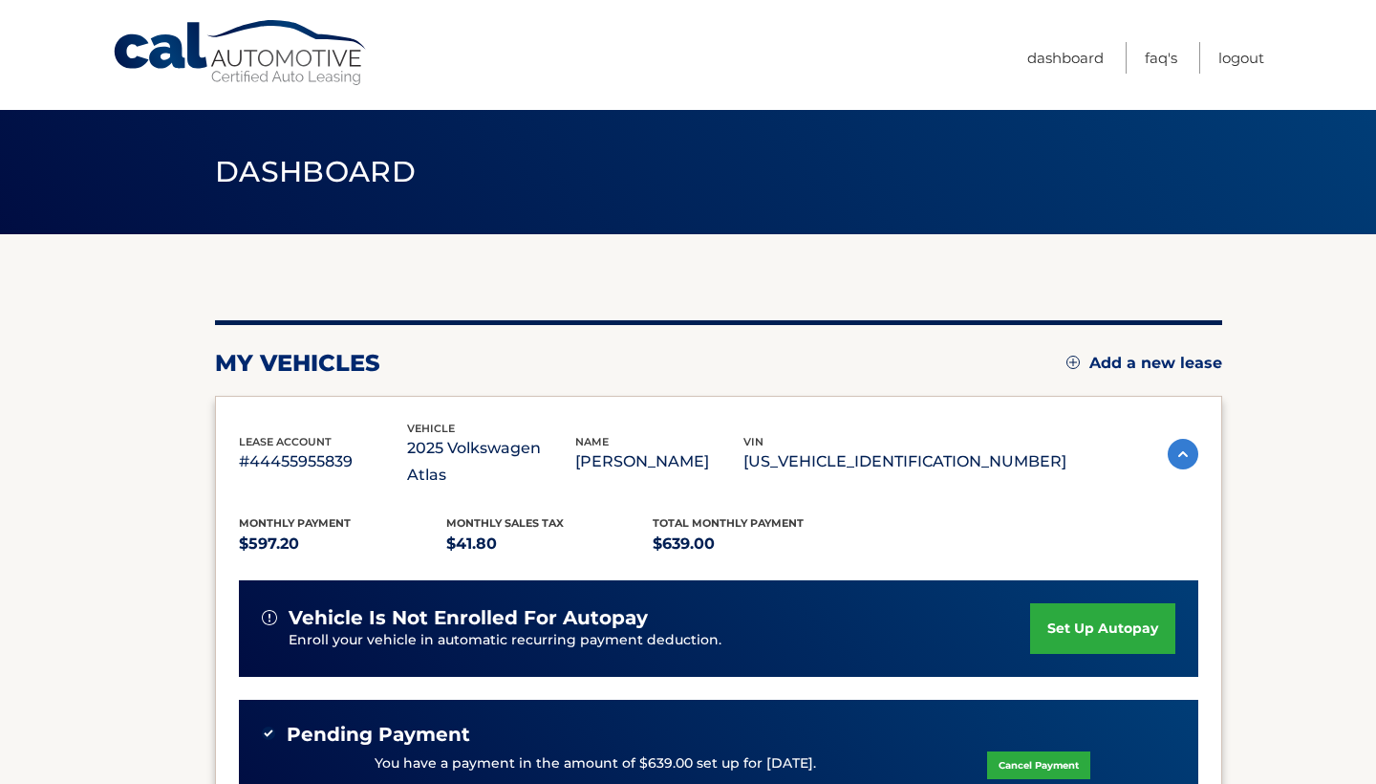
click at [192, 54] on link "Cal Automotive" at bounding box center [241, 53] width 258 height 68
click at [1061, 58] on link "Dashboard" at bounding box center [1065, 58] width 76 height 32
click at [236, 56] on link "Cal Automotive" at bounding box center [241, 53] width 258 height 68
